Goal: Task Accomplishment & Management: Use online tool/utility

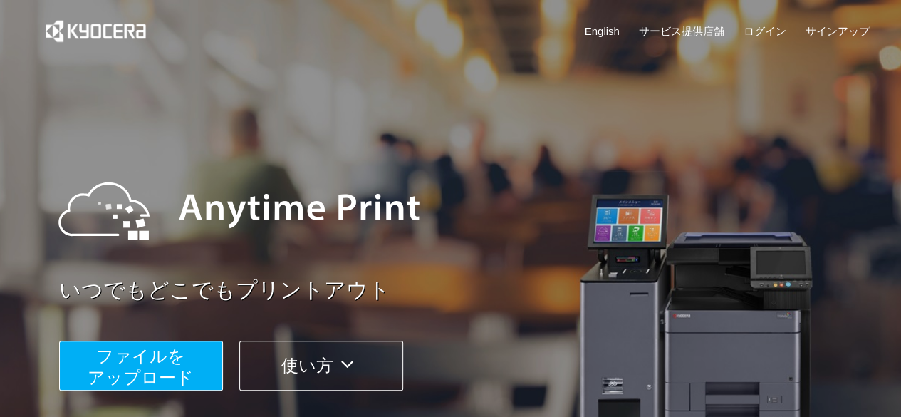
click at [209, 355] on button "ファイルを ​​アップロード" at bounding box center [141, 365] width 164 height 50
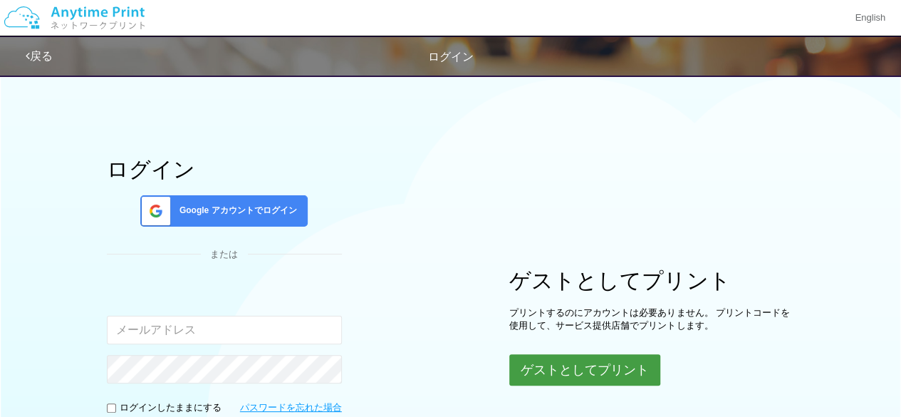
click at [561, 361] on button "ゲストとしてプリント" at bounding box center [584, 369] width 151 height 31
click at [578, 368] on button "ゲストとしてプリント" at bounding box center [584, 369] width 151 height 31
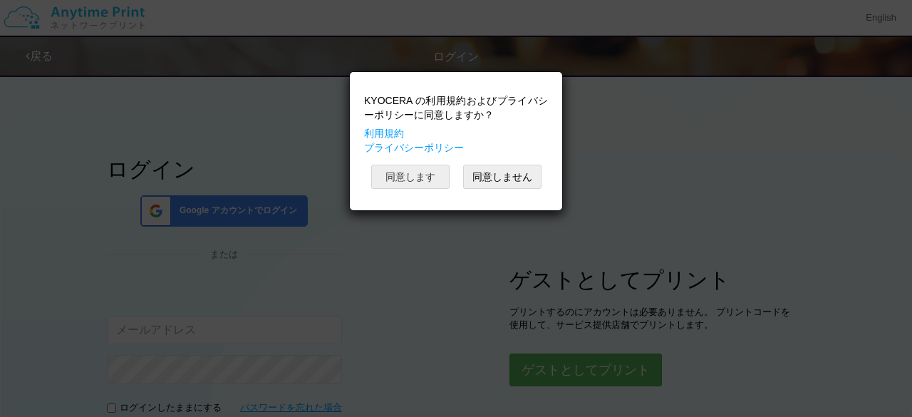
click at [416, 176] on button "同意します" at bounding box center [410, 177] width 78 height 24
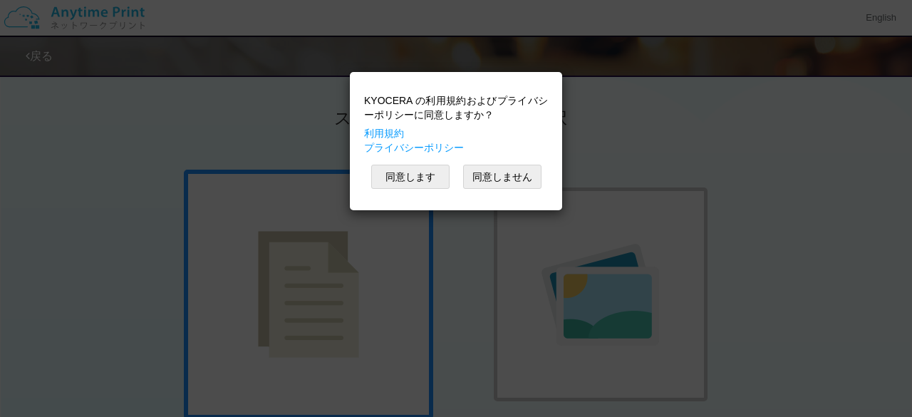
click at [207, 160] on div "KYOCERA の利用規約およびプライバシーポリシーに同意しますか？ 利用規約 プライバシーポリシー 同意します 同意しません" at bounding box center [456, 208] width 912 height 417
click at [392, 182] on button "同意します" at bounding box center [410, 177] width 78 height 24
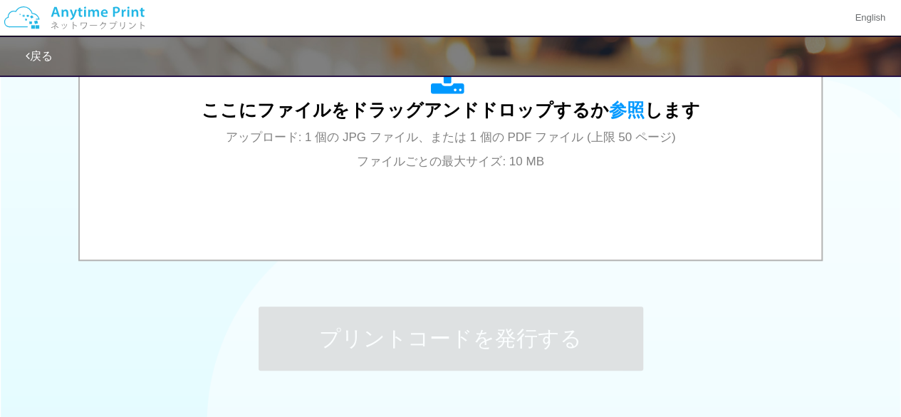
scroll to position [568, 0]
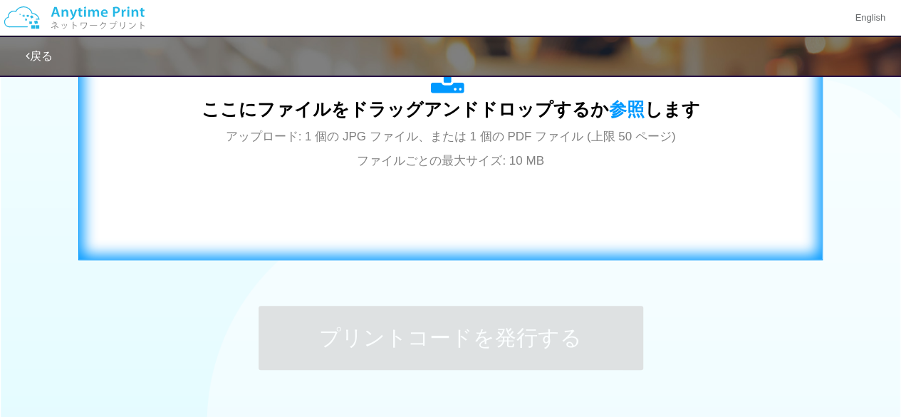
click at [338, 165] on div "ここにファイルをドラッグアンドドロップするか 参照 します アップロード: 1 個の JPG ファイル、または 1 個の PDF ファイル (上限 50 ペー…" at bounding box center [451, 116] width 499 height 111
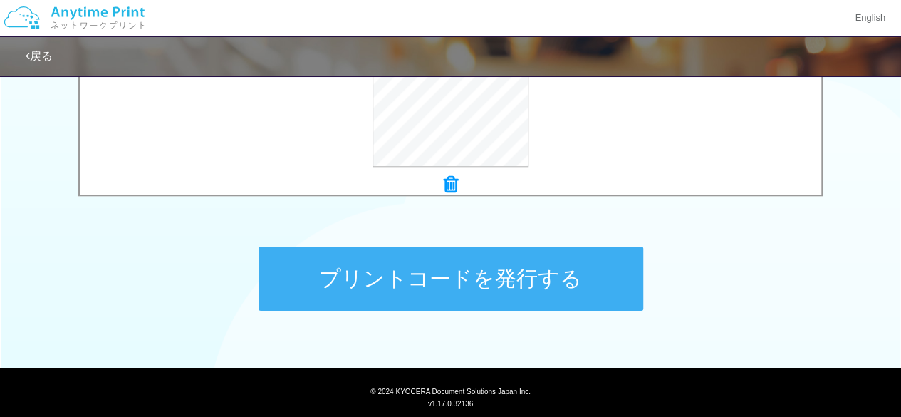
scroll to position [631, 0]
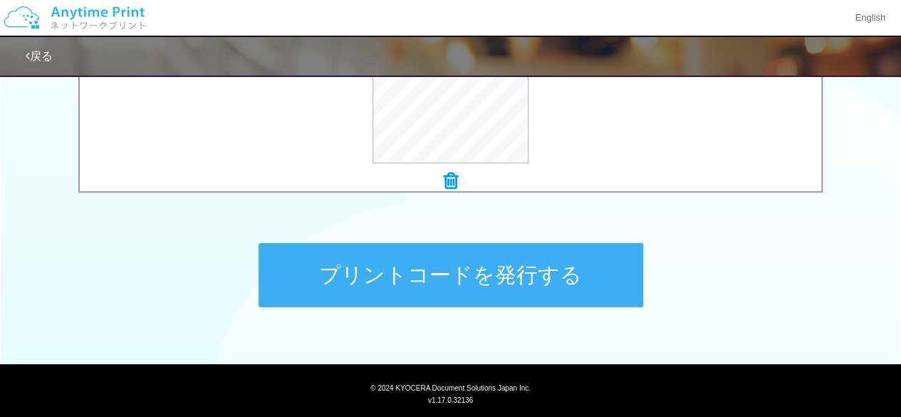
click at [576, 304] on button "プリントコードを発行する" at bounding box center [451, 275] width 385 height 64
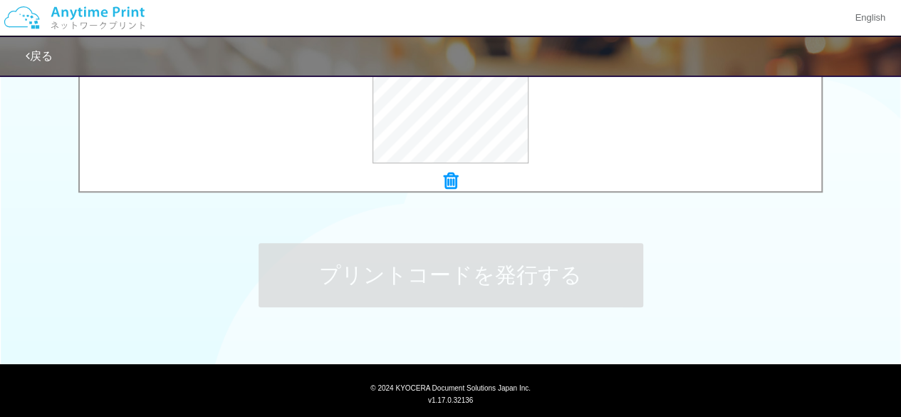
scroll to position [0, 0]
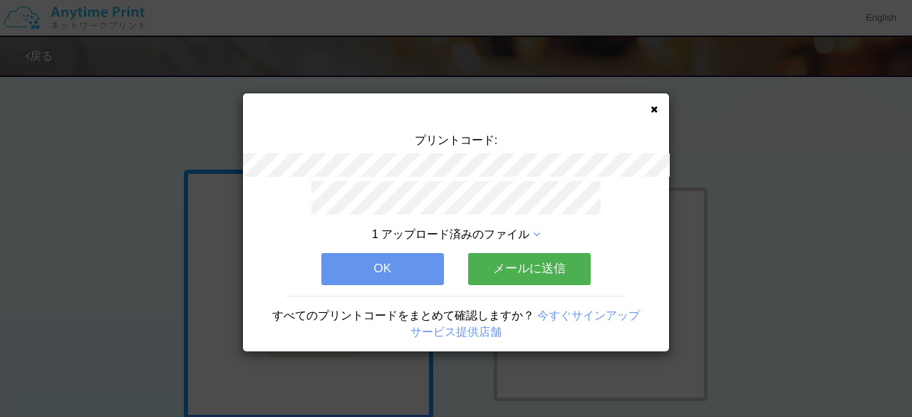
click at [581, 276] on div "1 アップロード済みのファイル OK メールに送信 すべてのプリントコードをまとめて確認しますか？ 今すぐサインアップ サービス提供店舗" at bounding box center [456, 266] width 426 height 171
click at [399, 254] on button "OK" at bounding box center [382, 268] width 123 height 31
